Goal: Find contact information: Find contact information

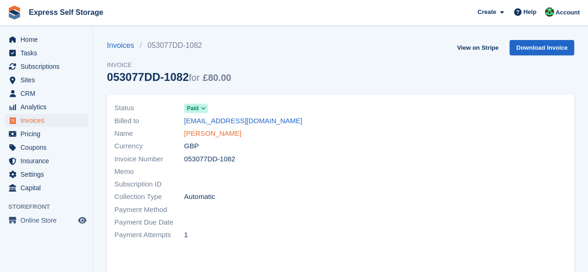
click at [213, 131] on link "[PERSON_NAME]" at bounding box center [212, 133] width 57 height 11
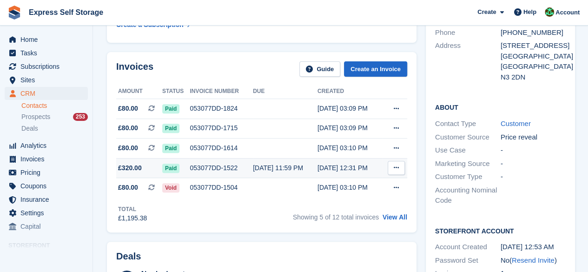
scroll to position [139, 0]
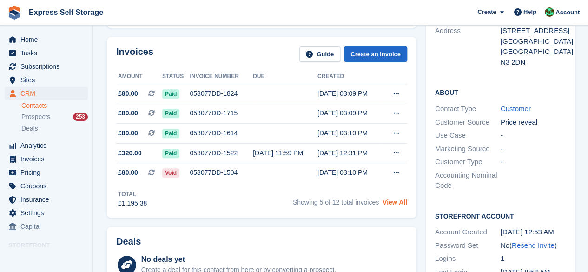
click at [385, 202] on link "View All" at bounding box center [394, 201] width 25 height 7
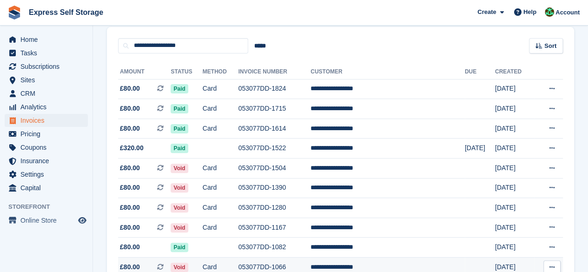
scroll to position [76, 0]
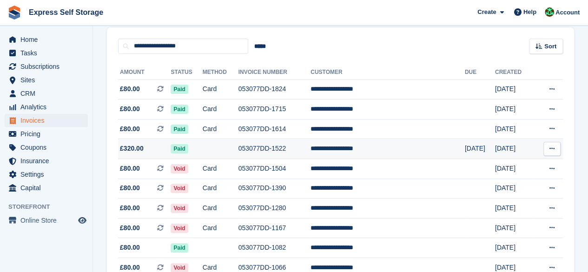
click at [220, 147] on td at bounding box center [221, 149] width 36 height 20
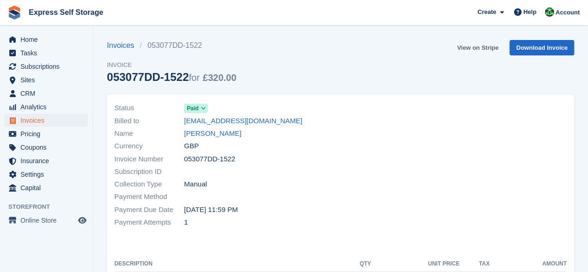
click at [488, 46] on link "View on Stripe" at bounding box center [477, 47] width 49 height 15
click at [210, 134] on link "[PERSON_NAME]" at bounding box center [212, 133] width 57 height 11
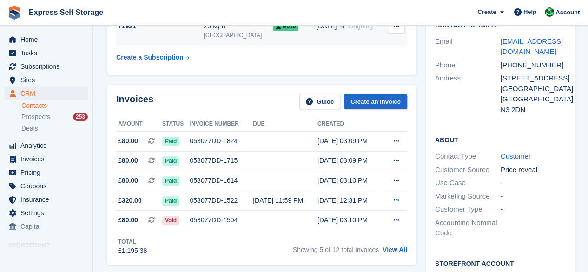
scroll to position [93, 0]
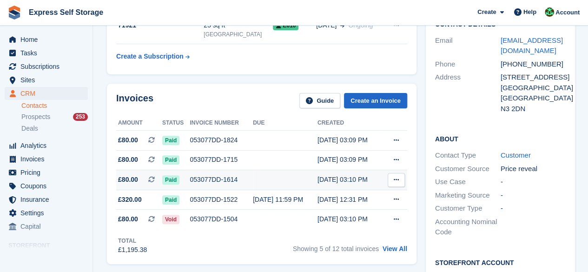
click at [209, 176] on div "053077DD-1614" at bounding box center [221, 180] width 63 height 10
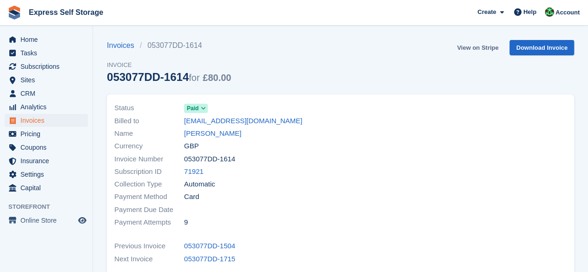
click at [482, 53] on link "View on Stripe" at bounding box center [477, 47] width 49 height 15
click at [216, 134] on link "[PERSON_NAME]" at bounding box center [212, 133] width 57 height 11
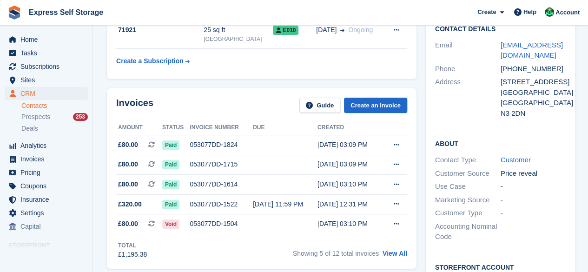
scroll to position [139, 0]
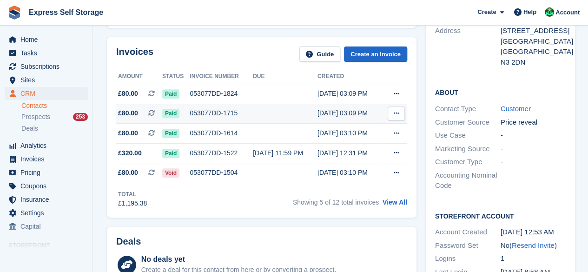
click at [211, 118] on td "053077DD-1715" at bounding box center [221, 114] width 63 height 20
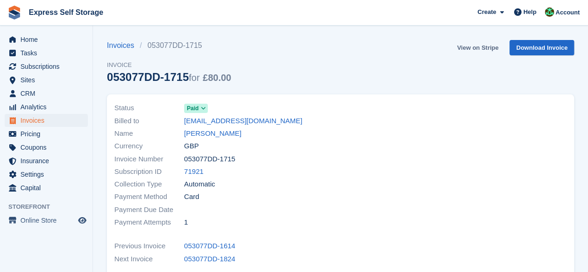
click at [488, 46] on link "View on Stripe" at bounding box center [477, 47] width 49 height 15
click at [218, 132] on link "[PERSON_NAME]" at bounding box center [212, 133] width 57 height 11
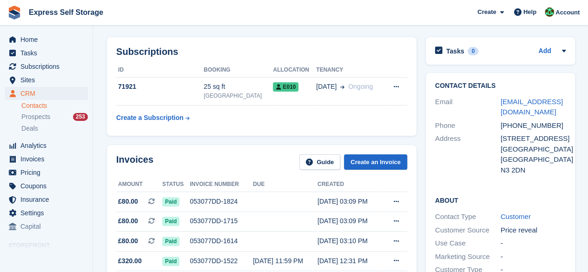
scroll to position [46, 0]
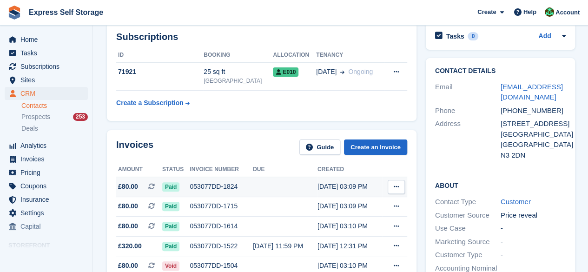
click at [280, 184] on td at bounding box center [285, 187] width 65 height 20
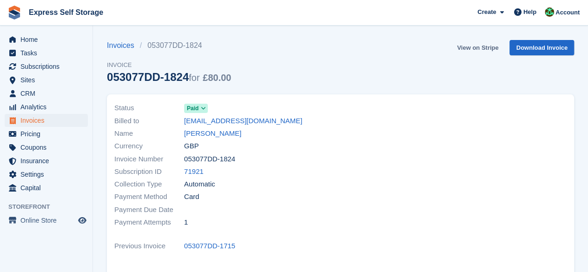
click at [488, 53] on link "View on Stripe" at bounding box center [477, 47] width 49 height 15
click at [204, 133] on link "[PERSON_NAME]" at bounding box center [212, 133] width 57 height 11
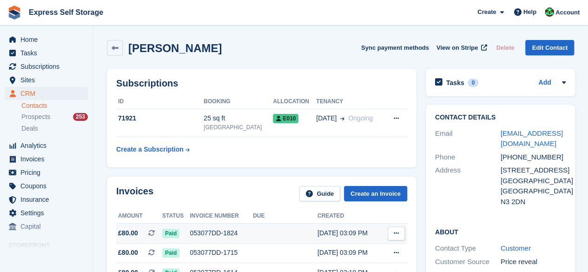
click at [200, 230] on div "053077DD-1824" at bounding box center [221, 233] width 63 height 10
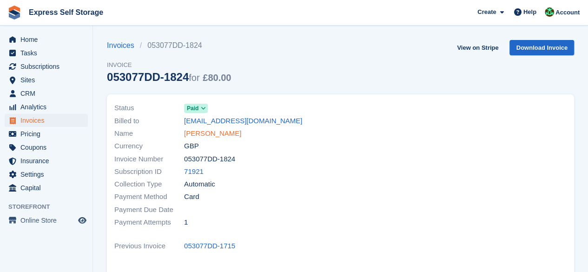
click at [205, 131] on link "[PERSON_NAME]" at bounding box center [212, 133] width 57 height 11
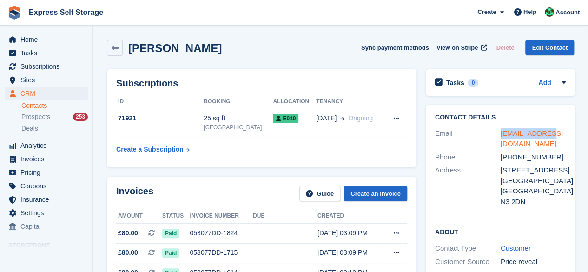
drag, startPoint x: 556, startPoint y: 133, endPoint x: 501, endPoint y: 133, distance: 55.3
click at [501, 133] on div "[EMAIL_ADDRESS][DOMAIN_NAME]" at bounding box center [533, 138] width 66 height 21
copy link "[EMAIL_ADDRESS][DOMAIN_NAME]"
